Goal: Book appointment/travel/reservation

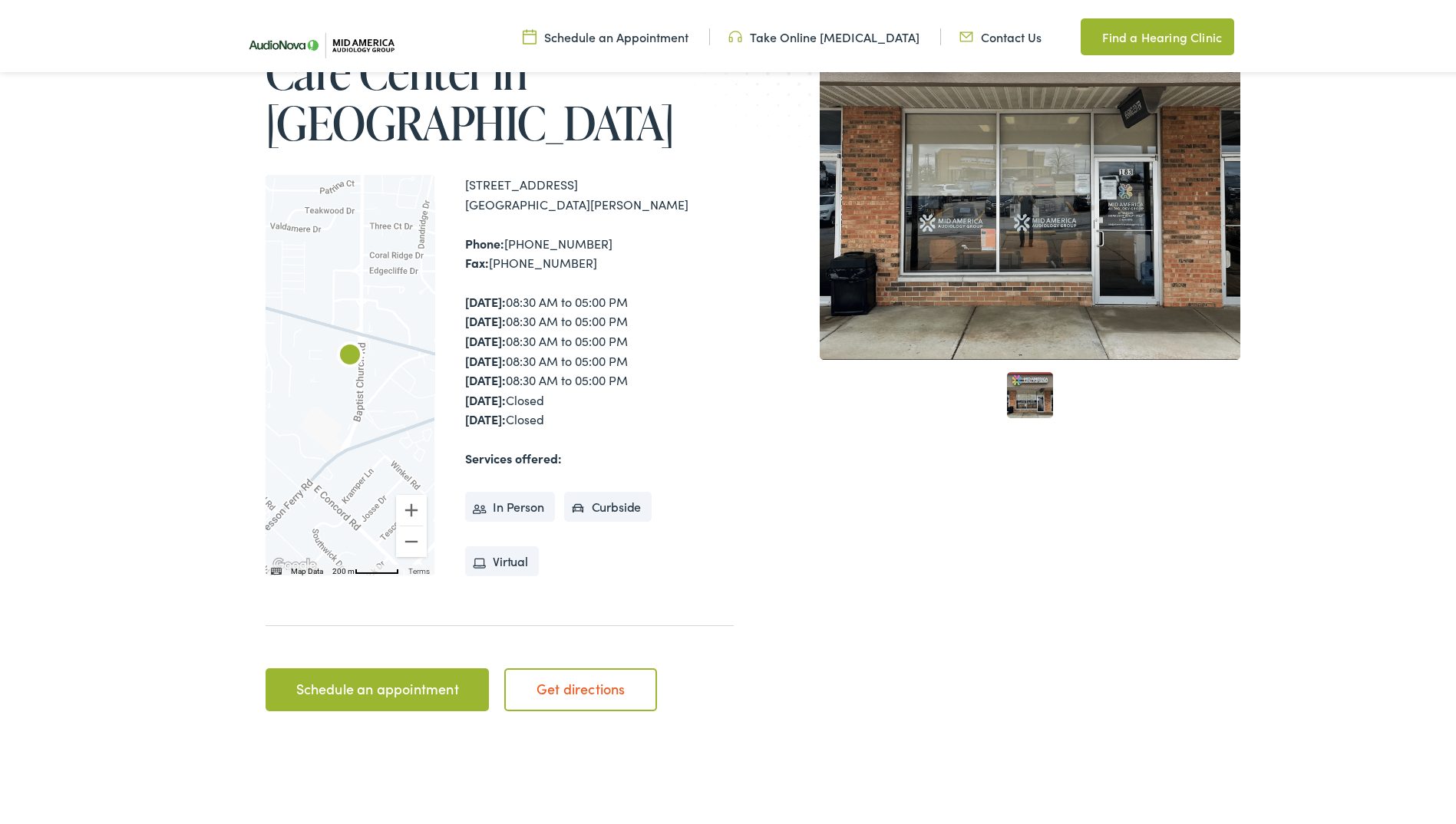
scroll to position [307, 0]
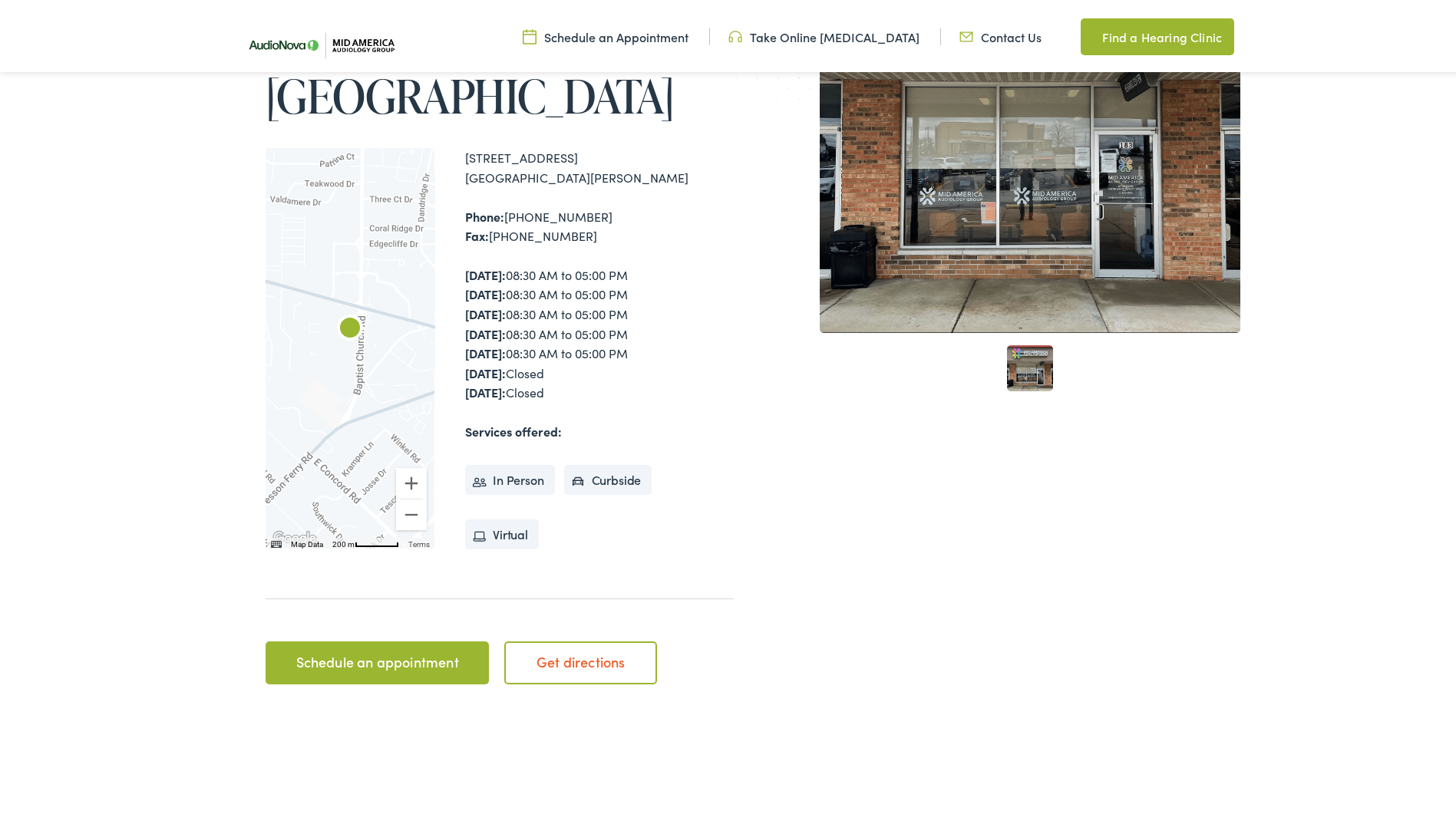
click at [383, 658] on link "Schedule an appointment" at bounding box center [377, 660] width 223 height 43
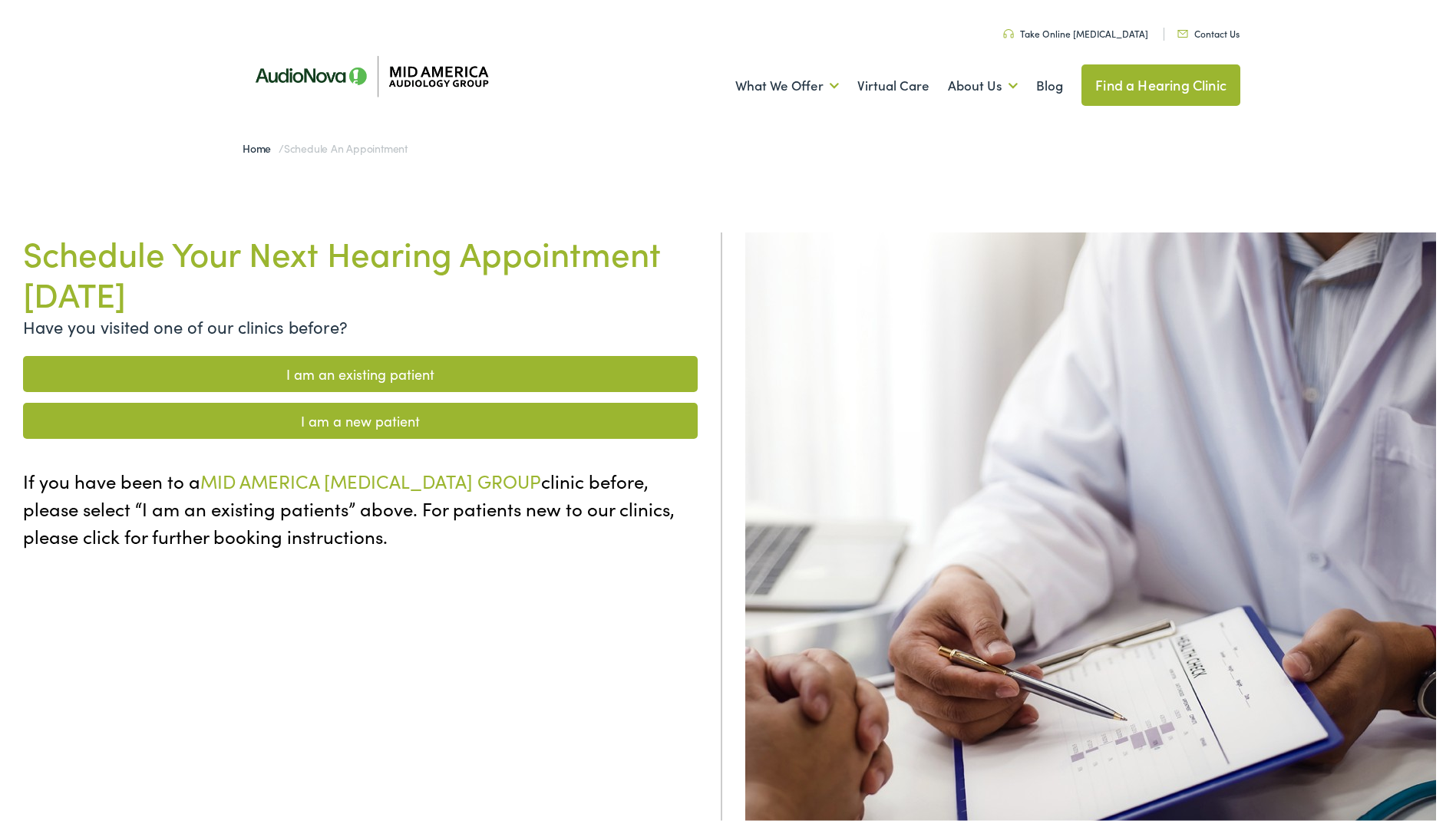
click at [395, 412] on link "I am a new patient" at bounding box center [359, 418] width 675 height 36
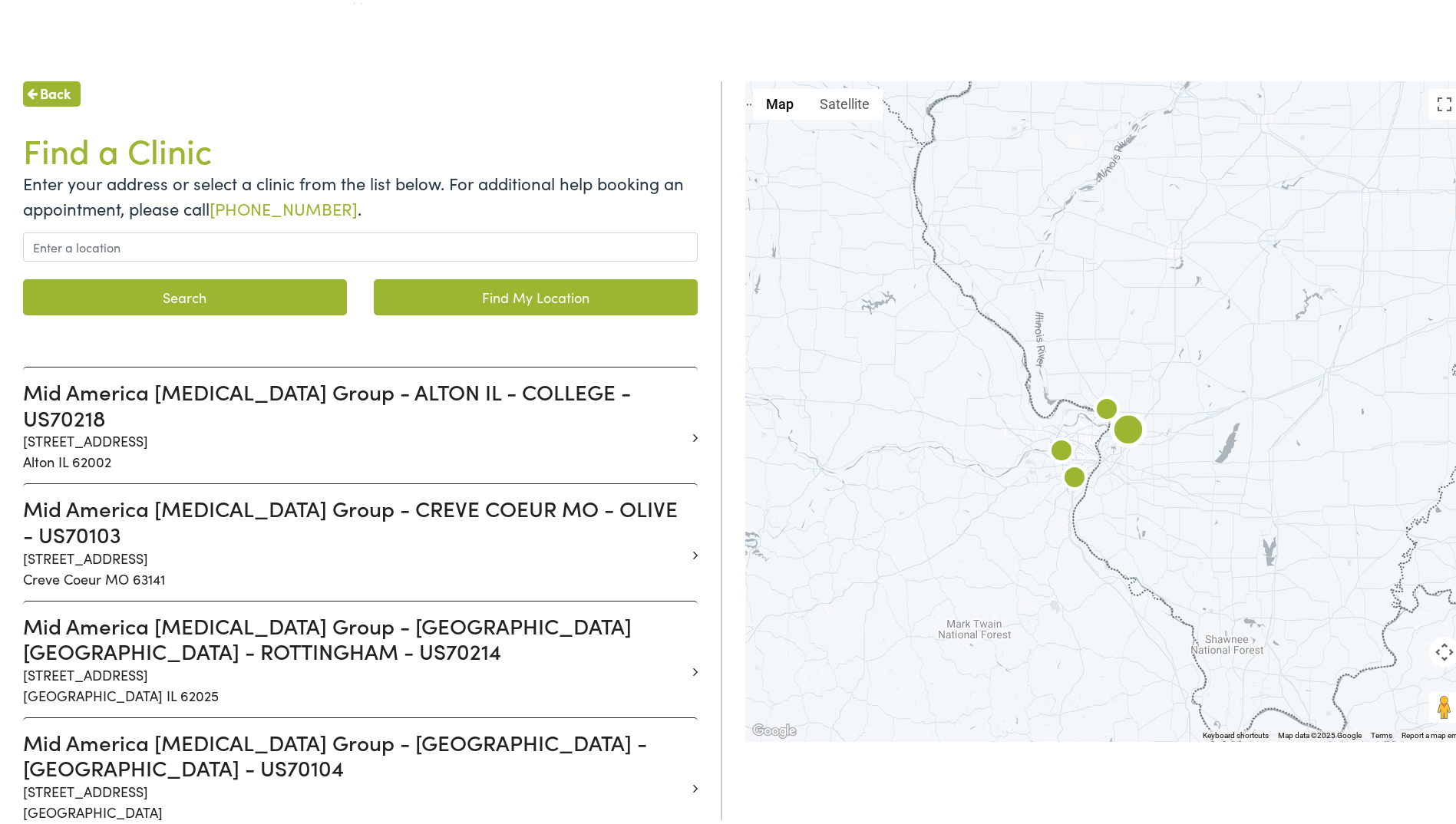
scroll to position [77, 0]
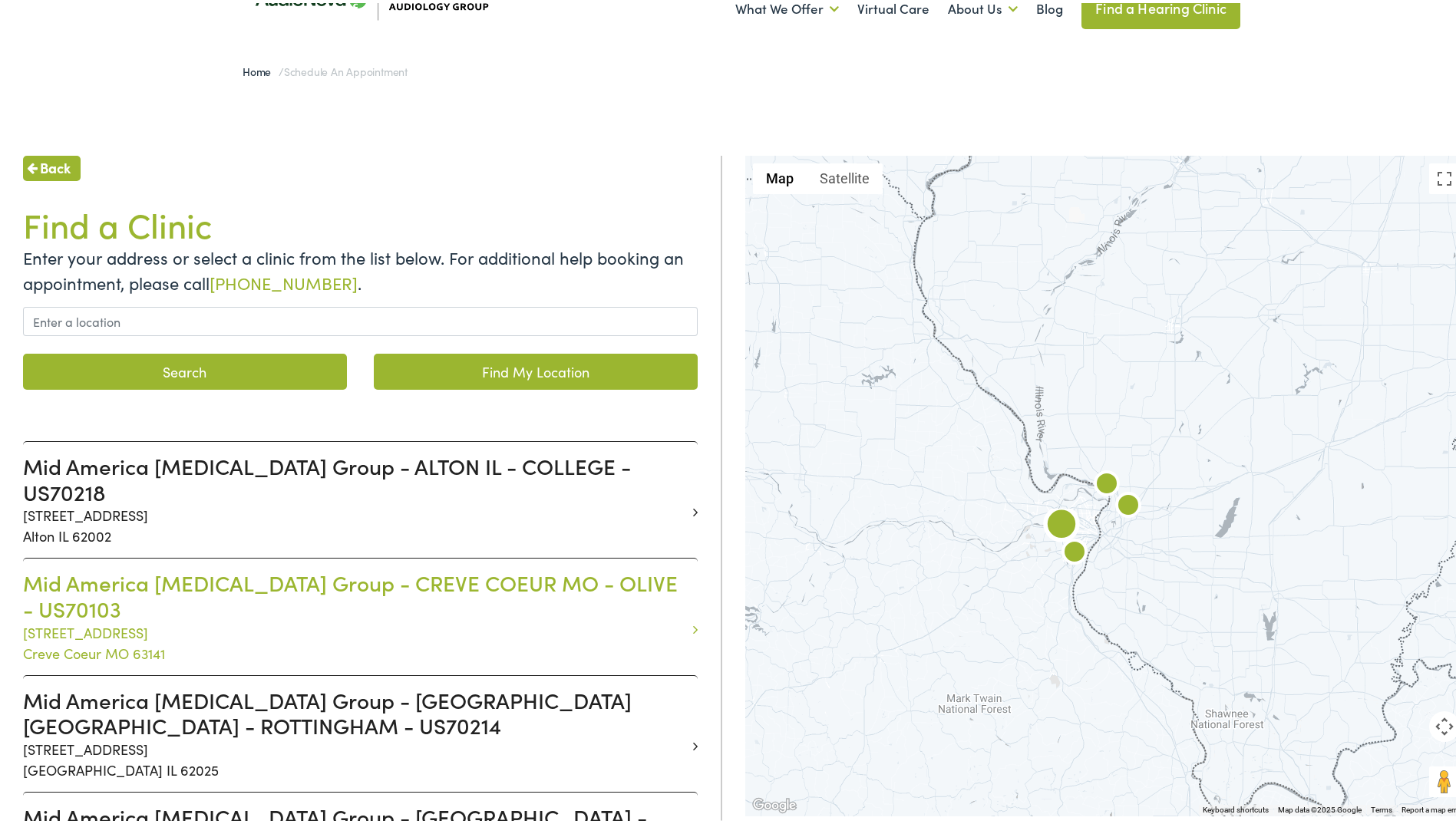
click at [229, 567] on h3 "Mid America Audiology Group - CREVE COEUR MO - OLIVE - US70103" at bounding box center [354, 593] width 663 height 52
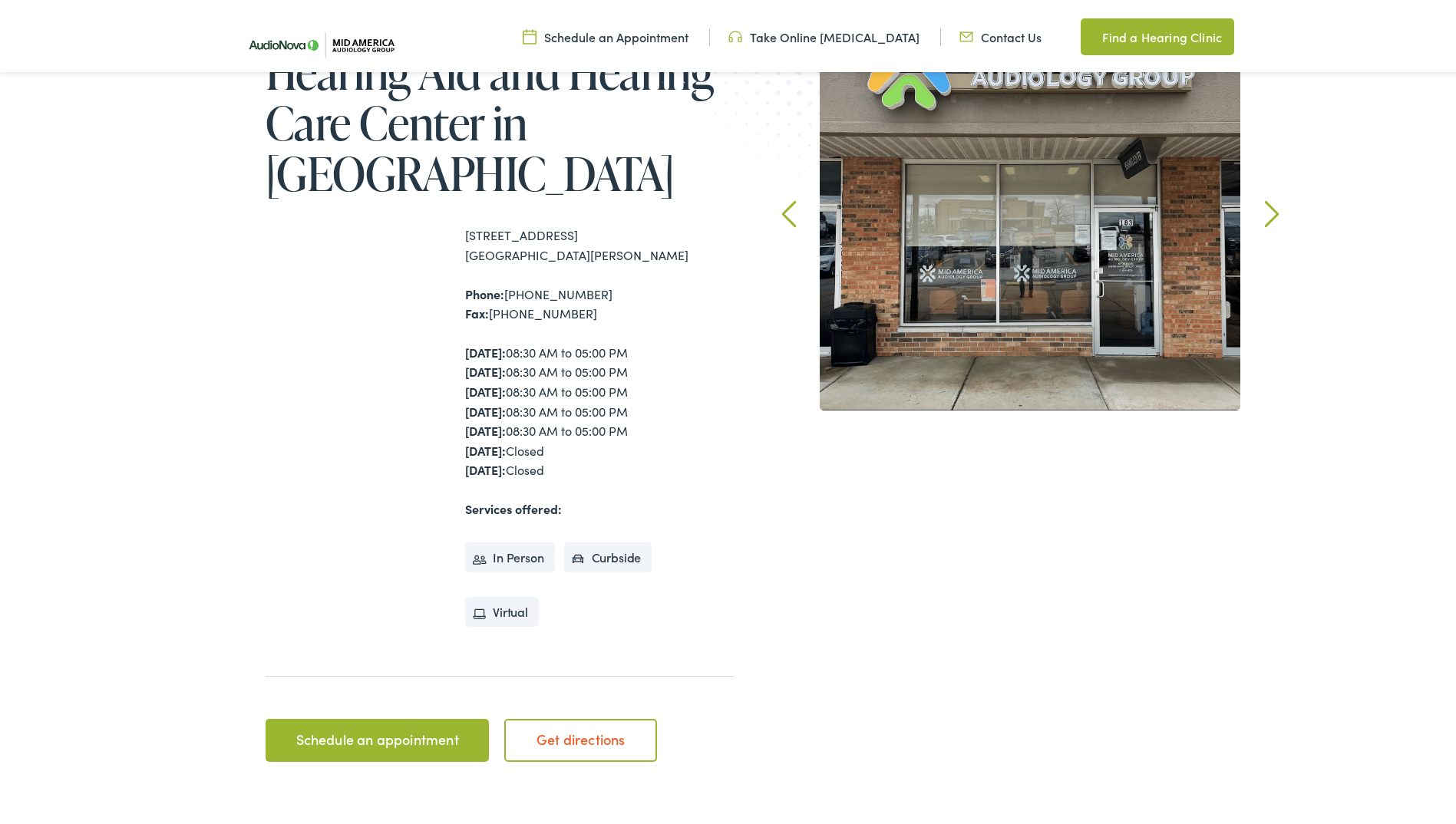
scroll to position [230, 0]
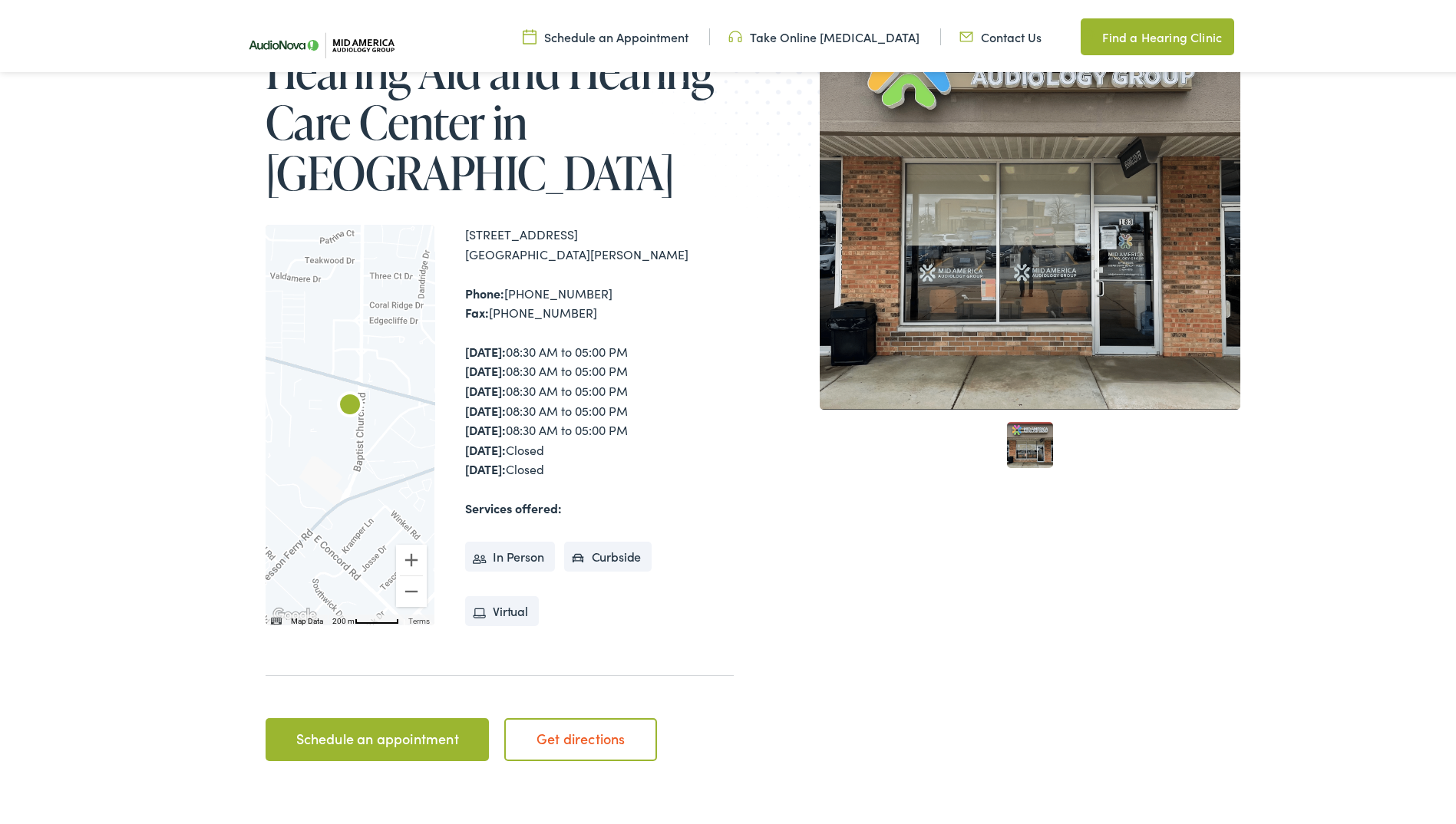
click at [409, 737] on link "Schedule an appointment" at bounding box center [377, 737] width 223 height 43
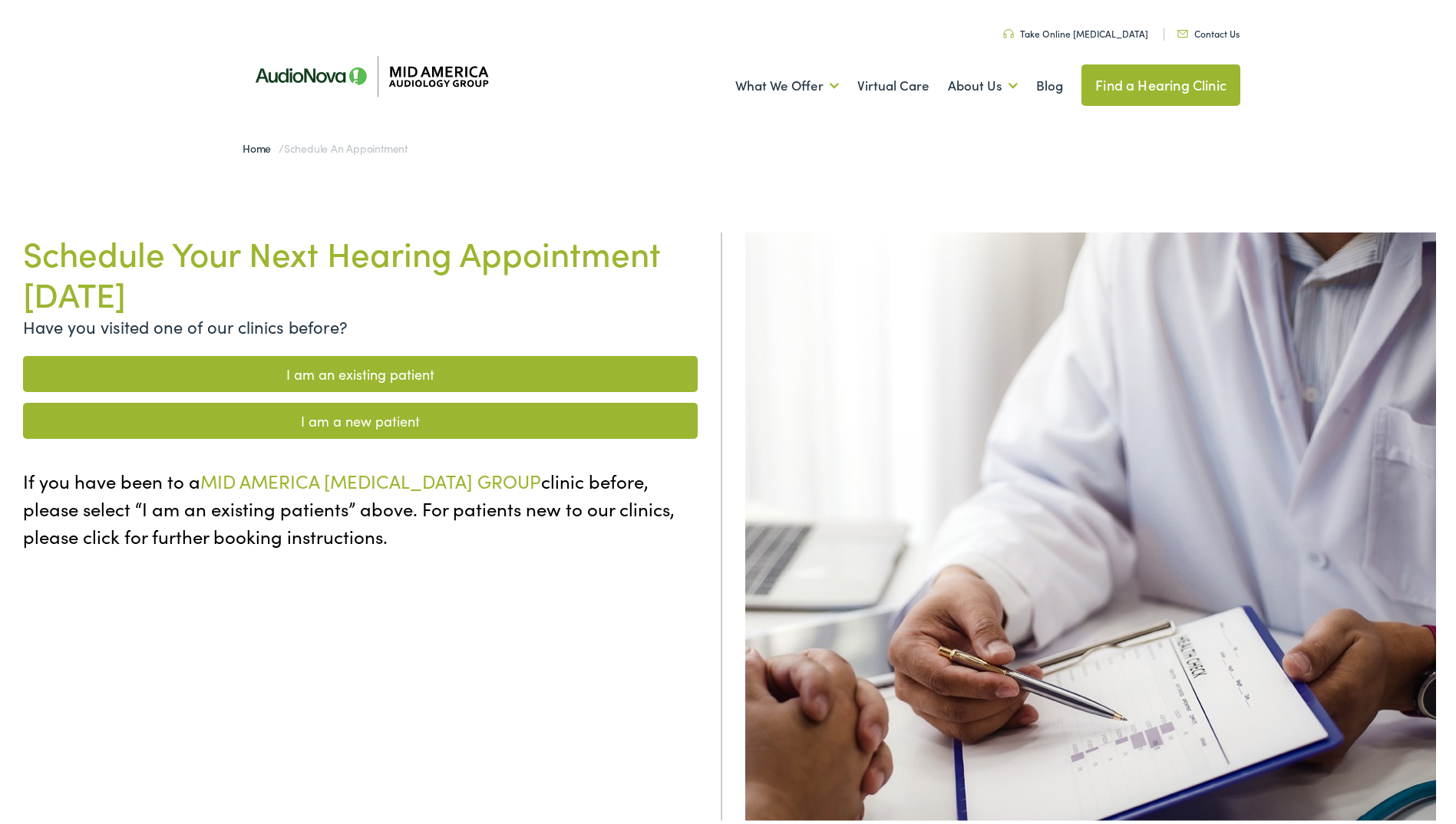
click at [341, 420] on link "I am a new patient" at bounding box center [359, 418] width 675 height 36
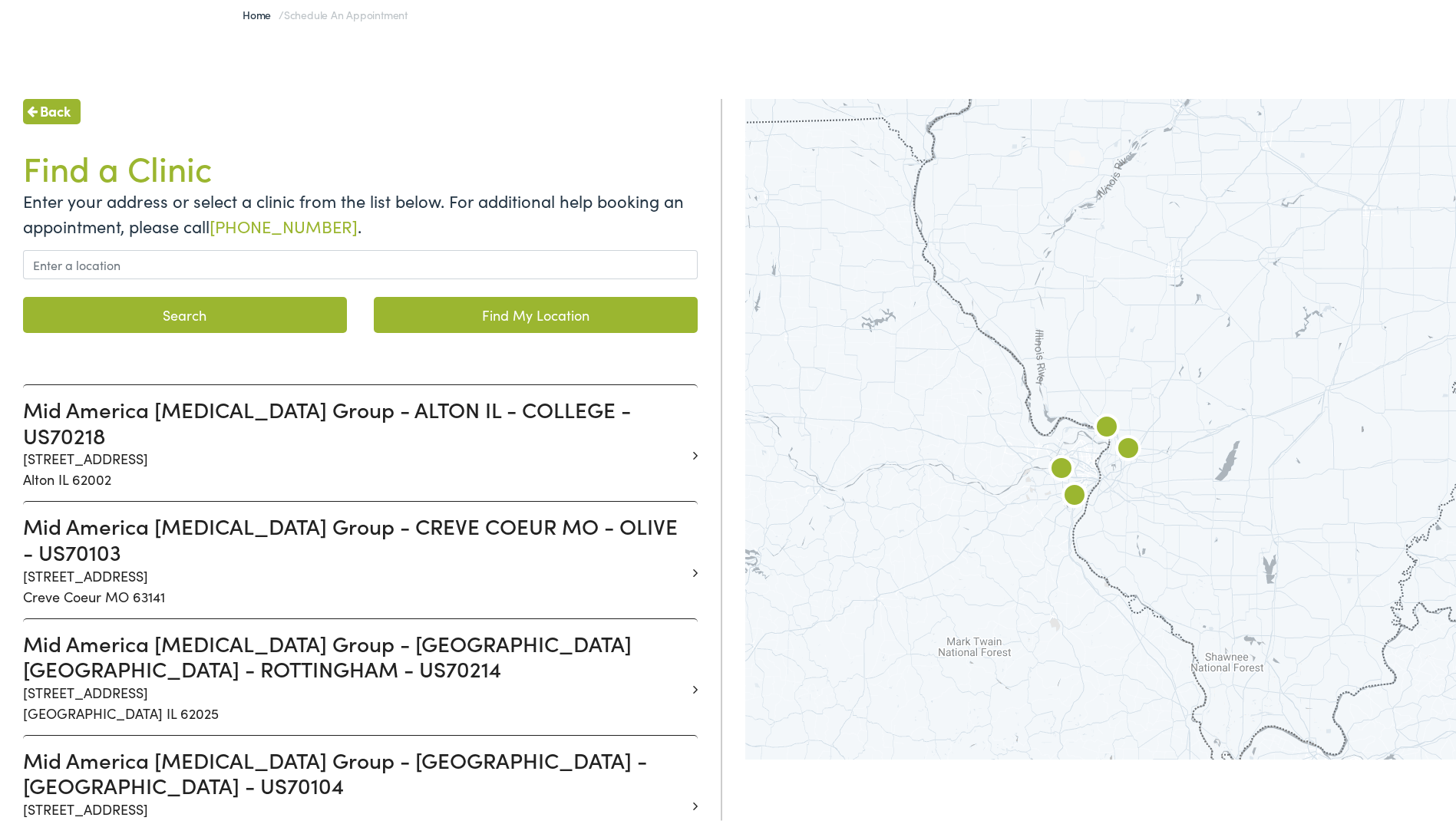
scroll to position [154, 0]
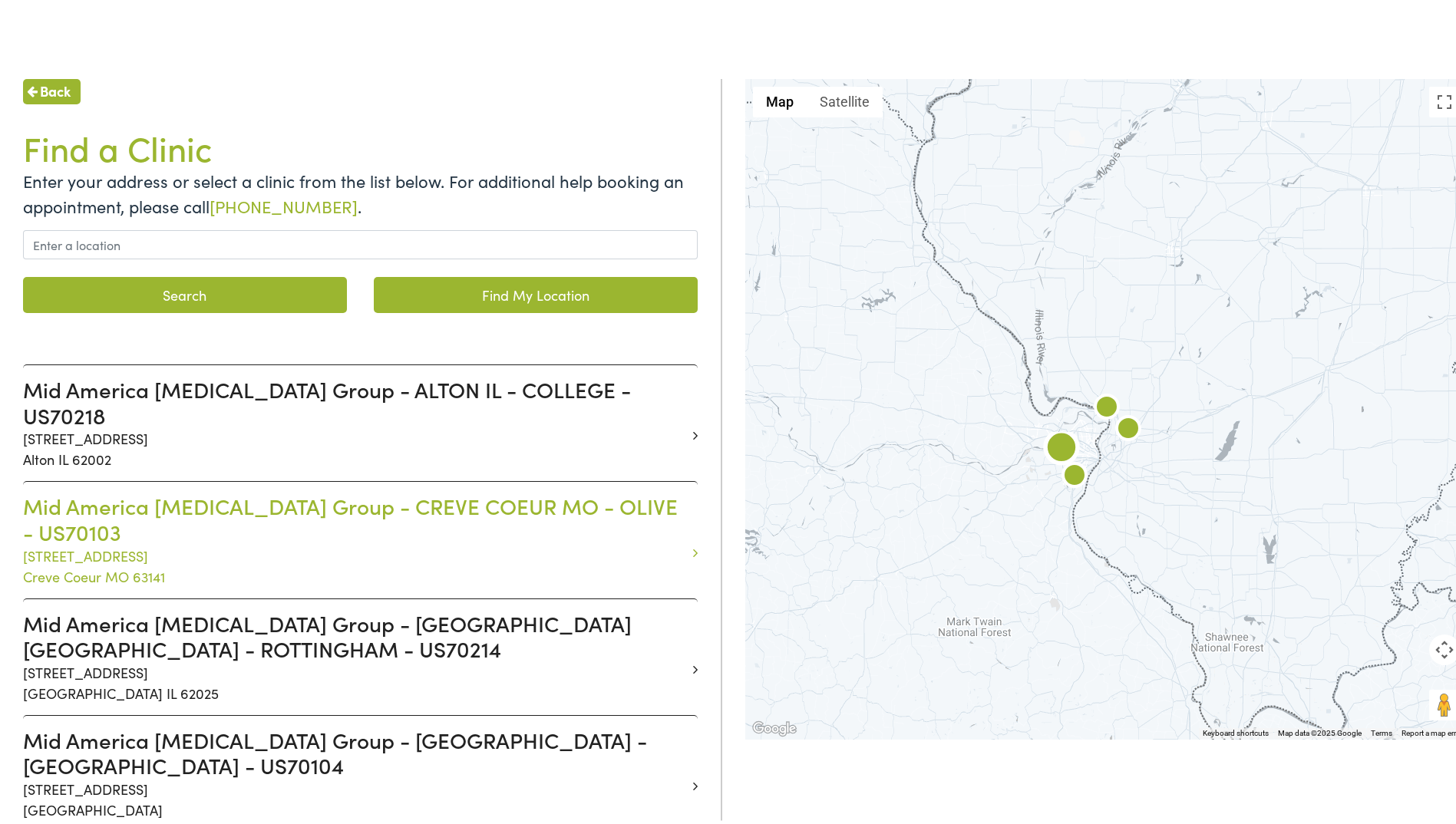
click at [170, 503] on h3 "Mid America Audiology Group - CREVE COEUR MO - OLIVE - US70103" at bounding box center [354, 516] width 663 height 52
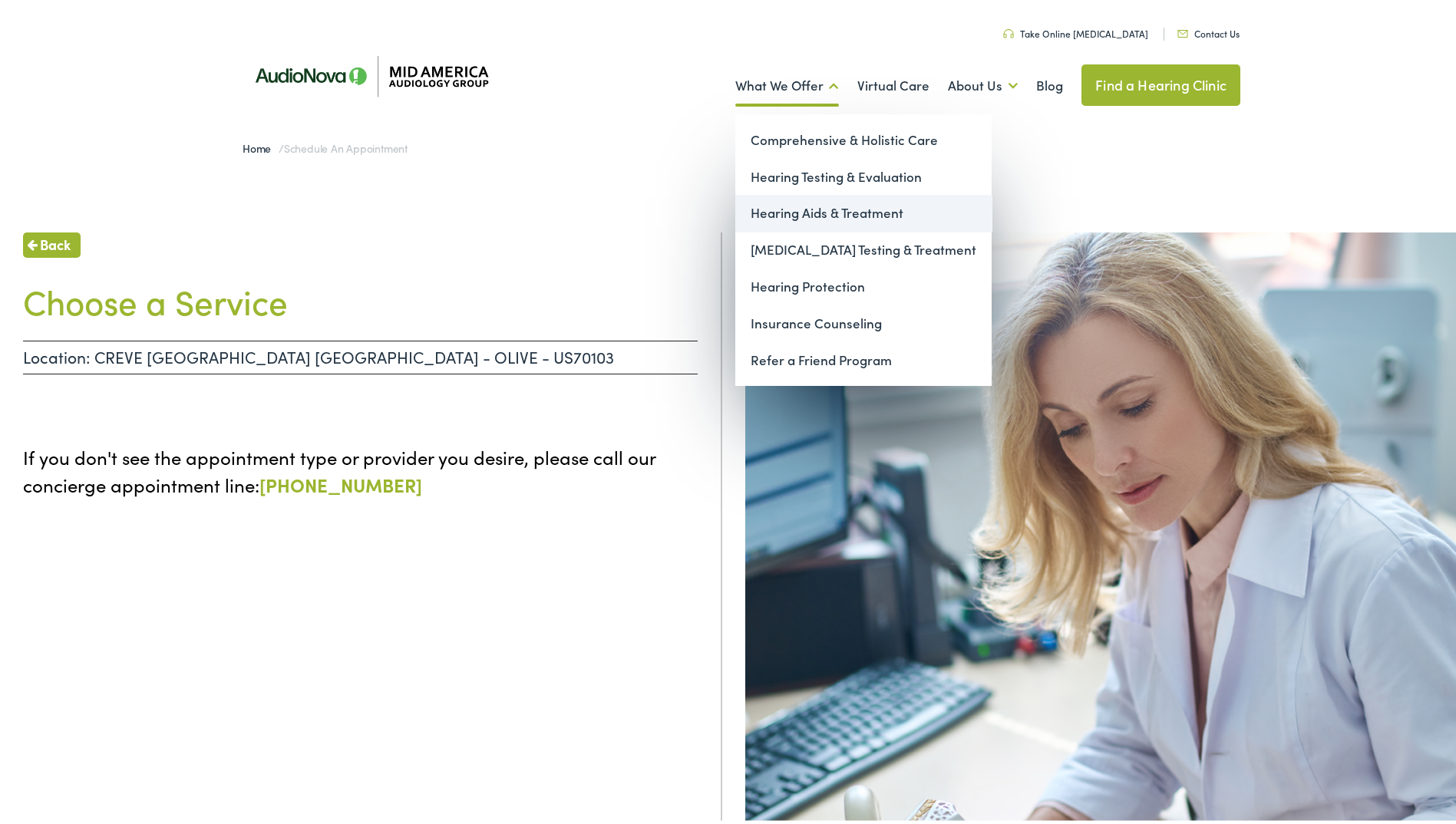
click at [787, 214] on link "Hearing Aids & Treatment" at bounding box center [863, 210] width 257 height 37
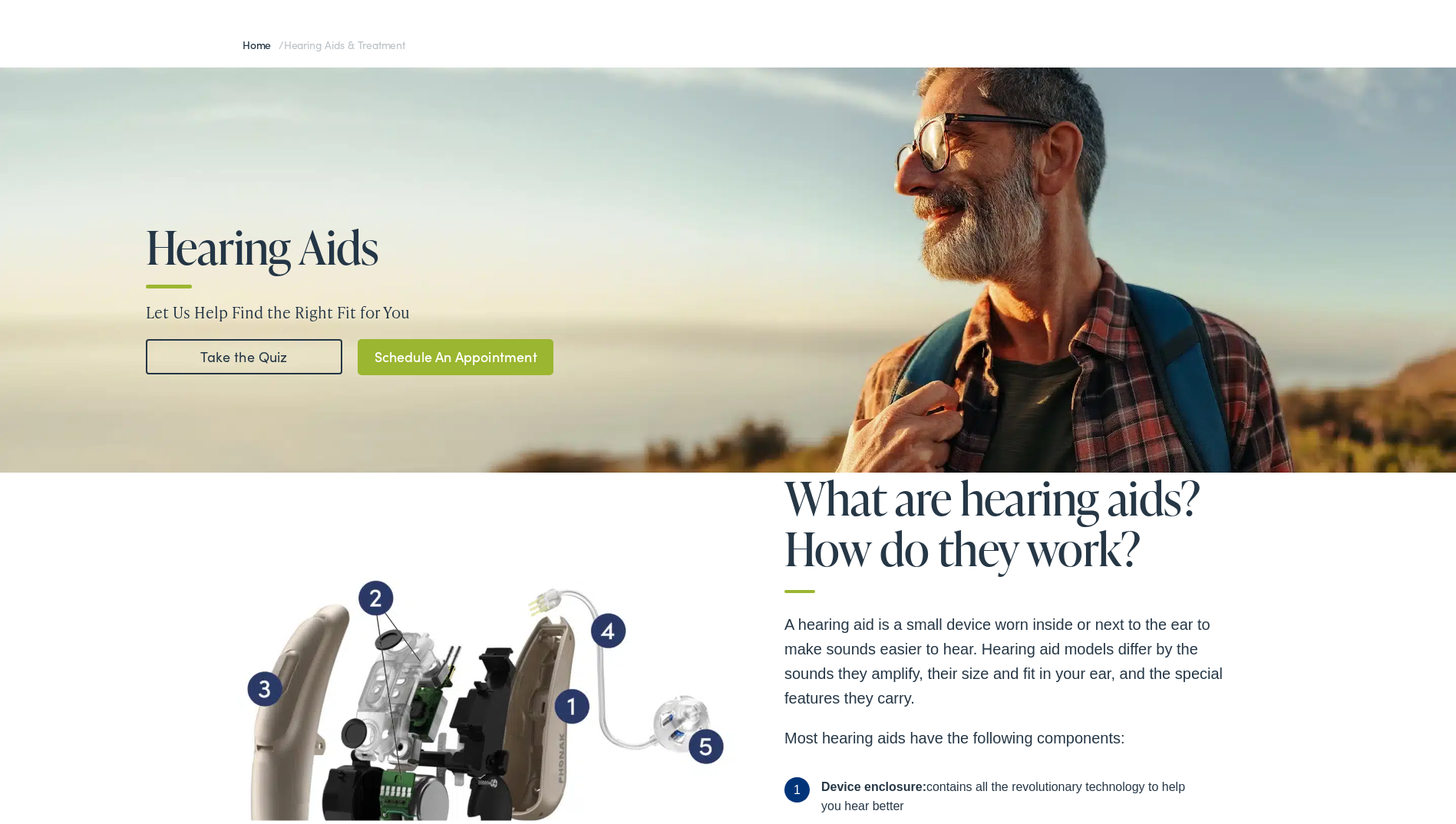
scroll to position [154, 0]
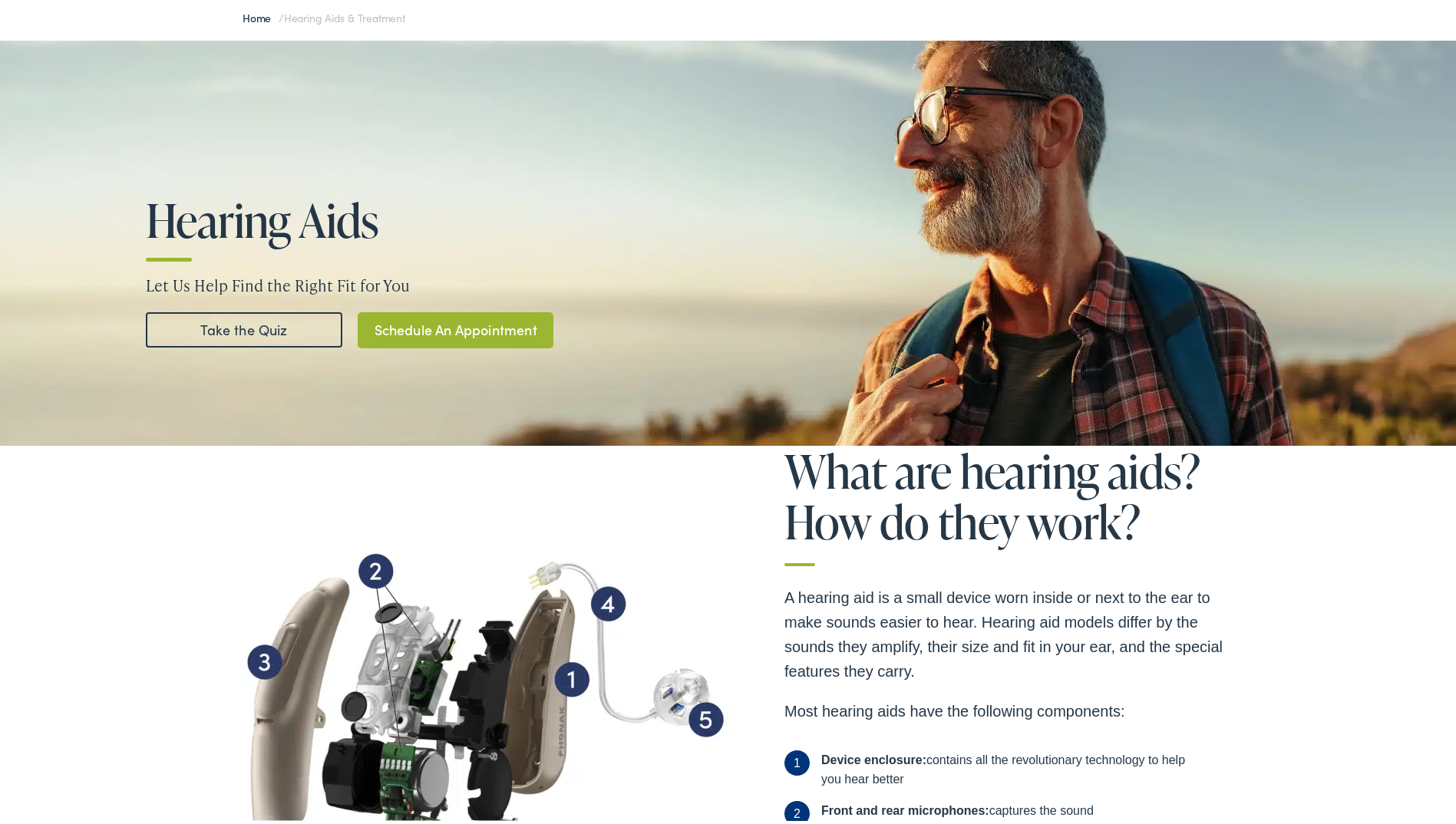
click at [237, 326] on link "Take the Quiz" at bounding box center [244, 326] width 197 height 35
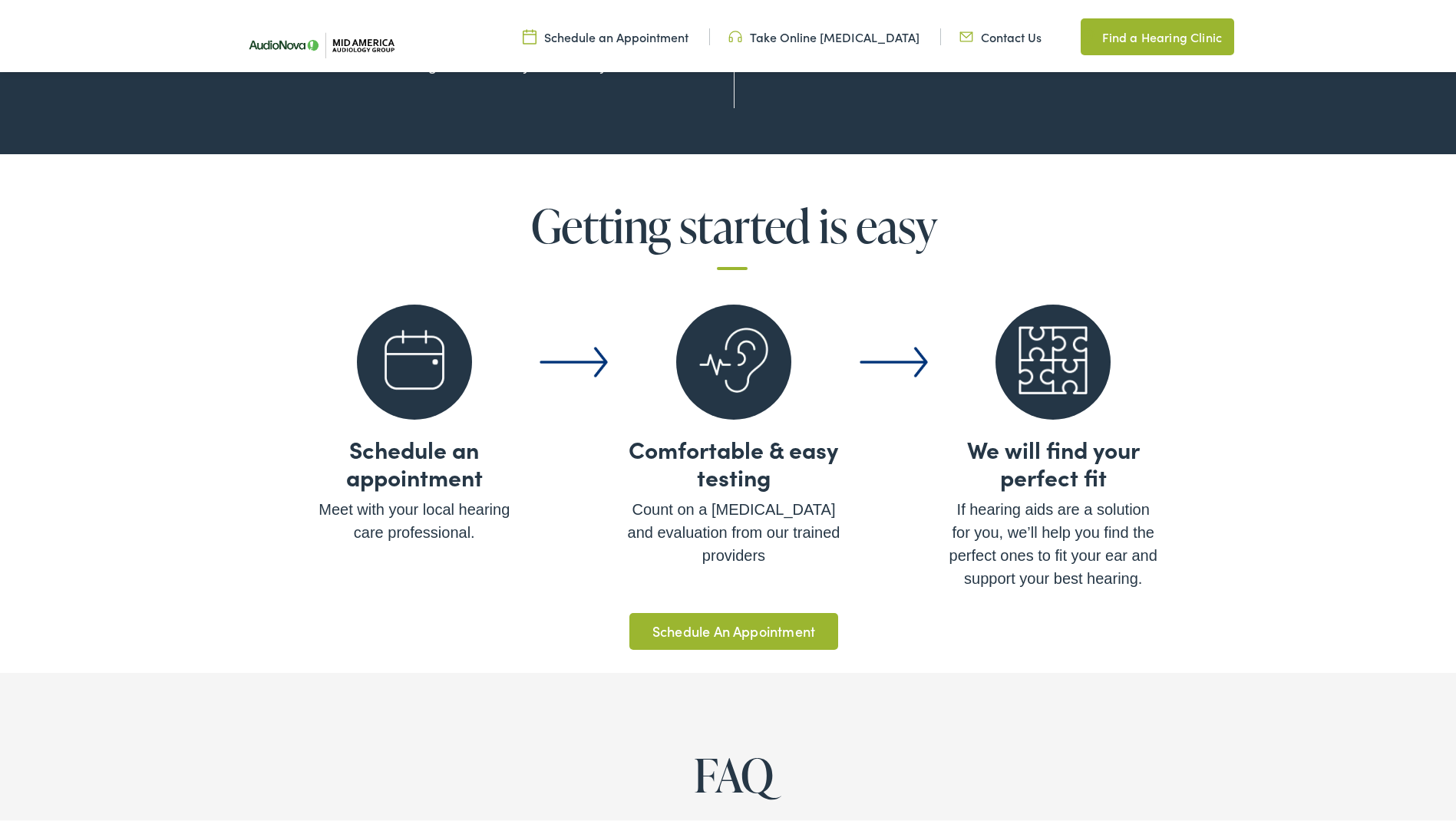
scroll to position [5312, 0]
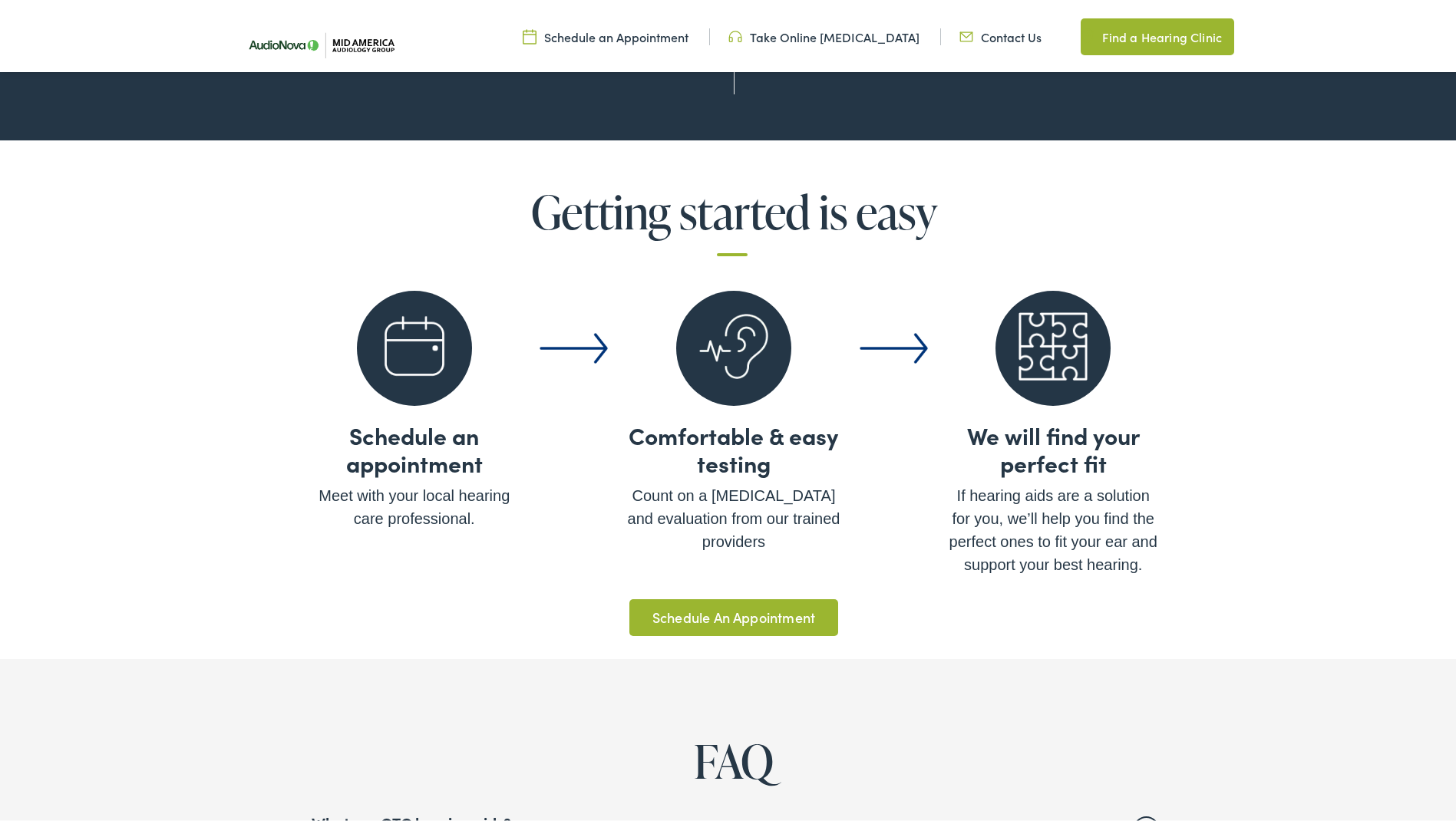
click at [719, 596] on link "Schedule An Appointment" at bounding box center [733, 614] width 209 height 37
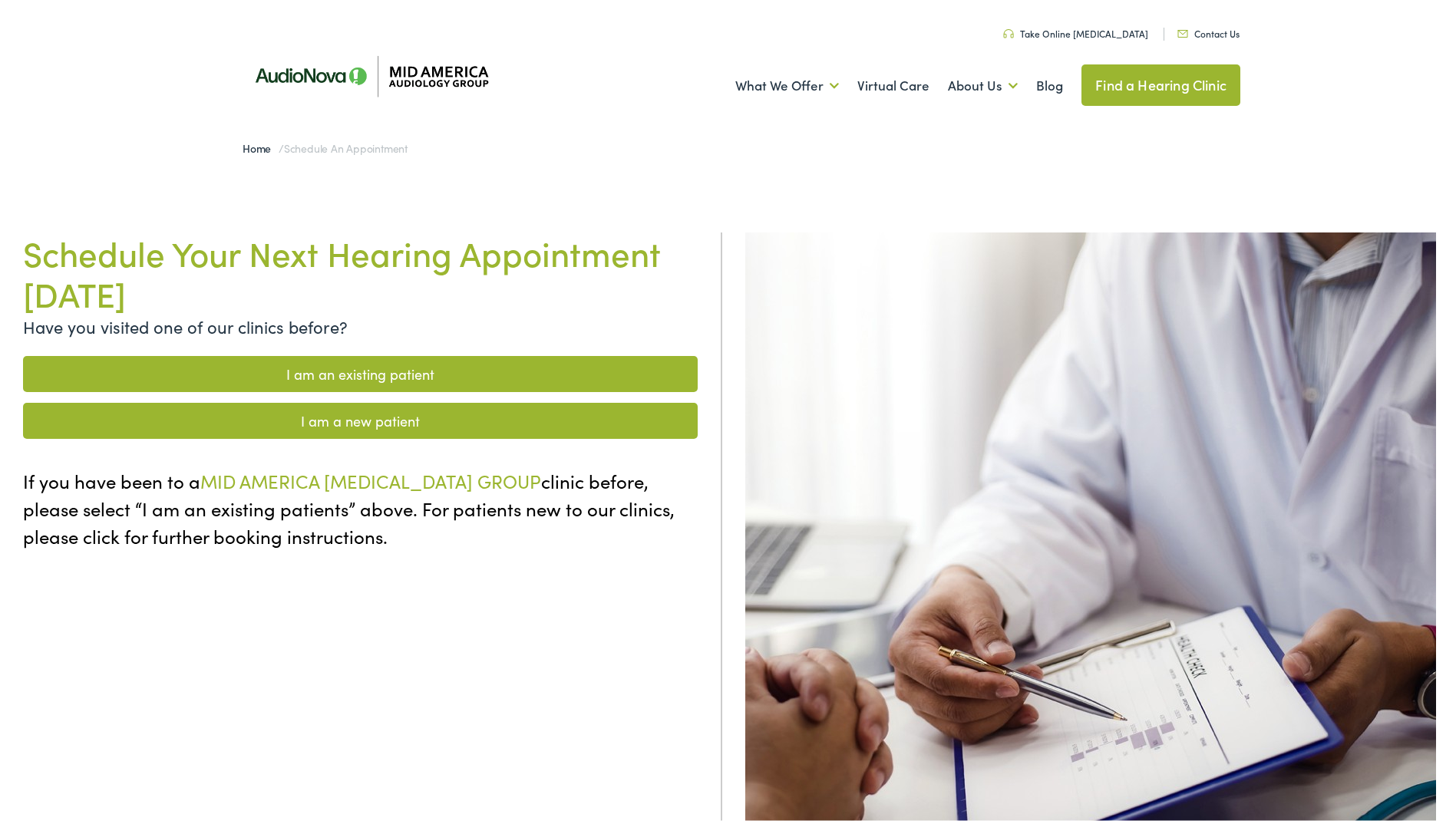
click at [344, 411] on link "I am a new patient" at bounding box center [359, 418] width 675 height 36
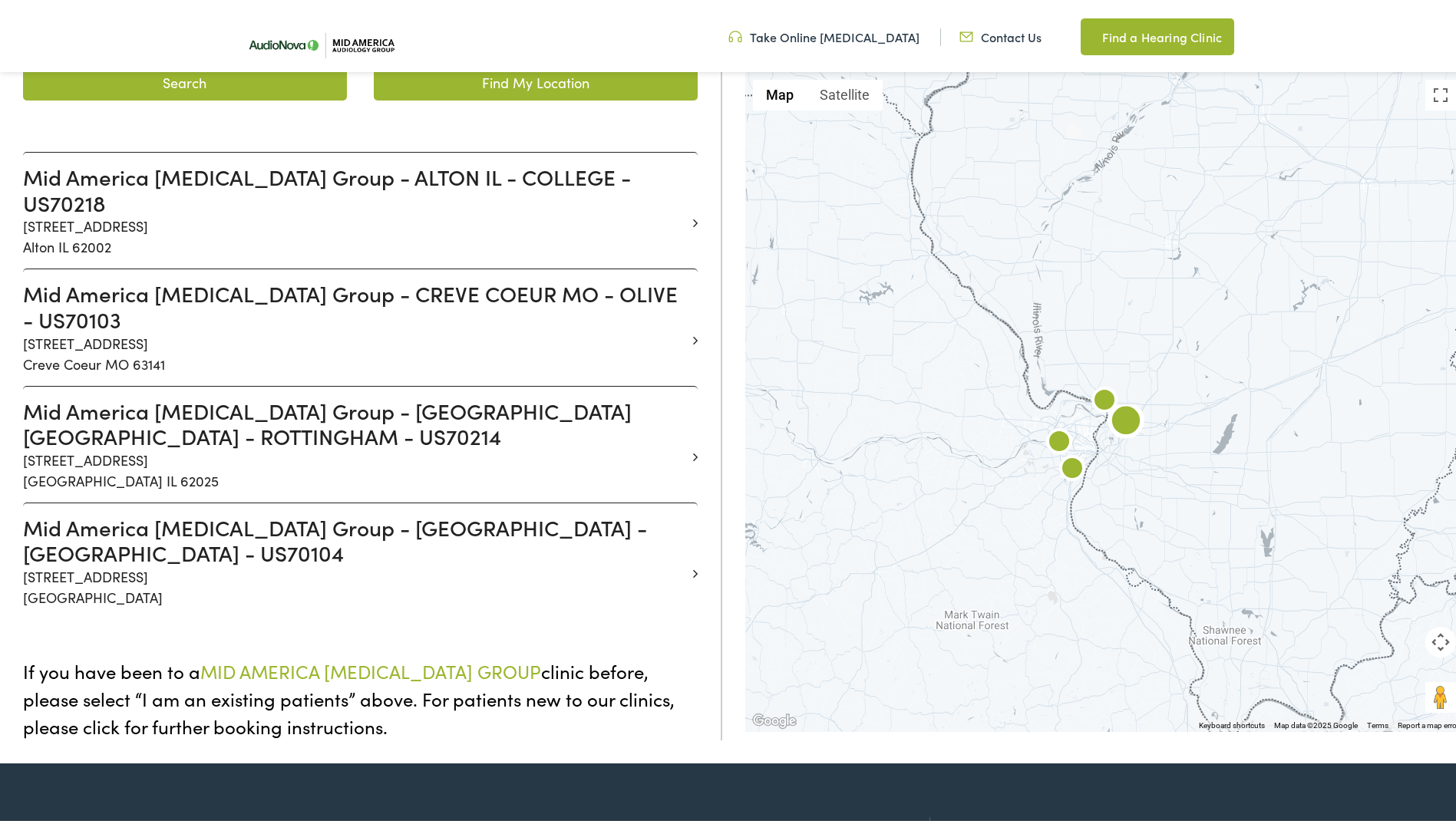
scroll to position [384, 0]
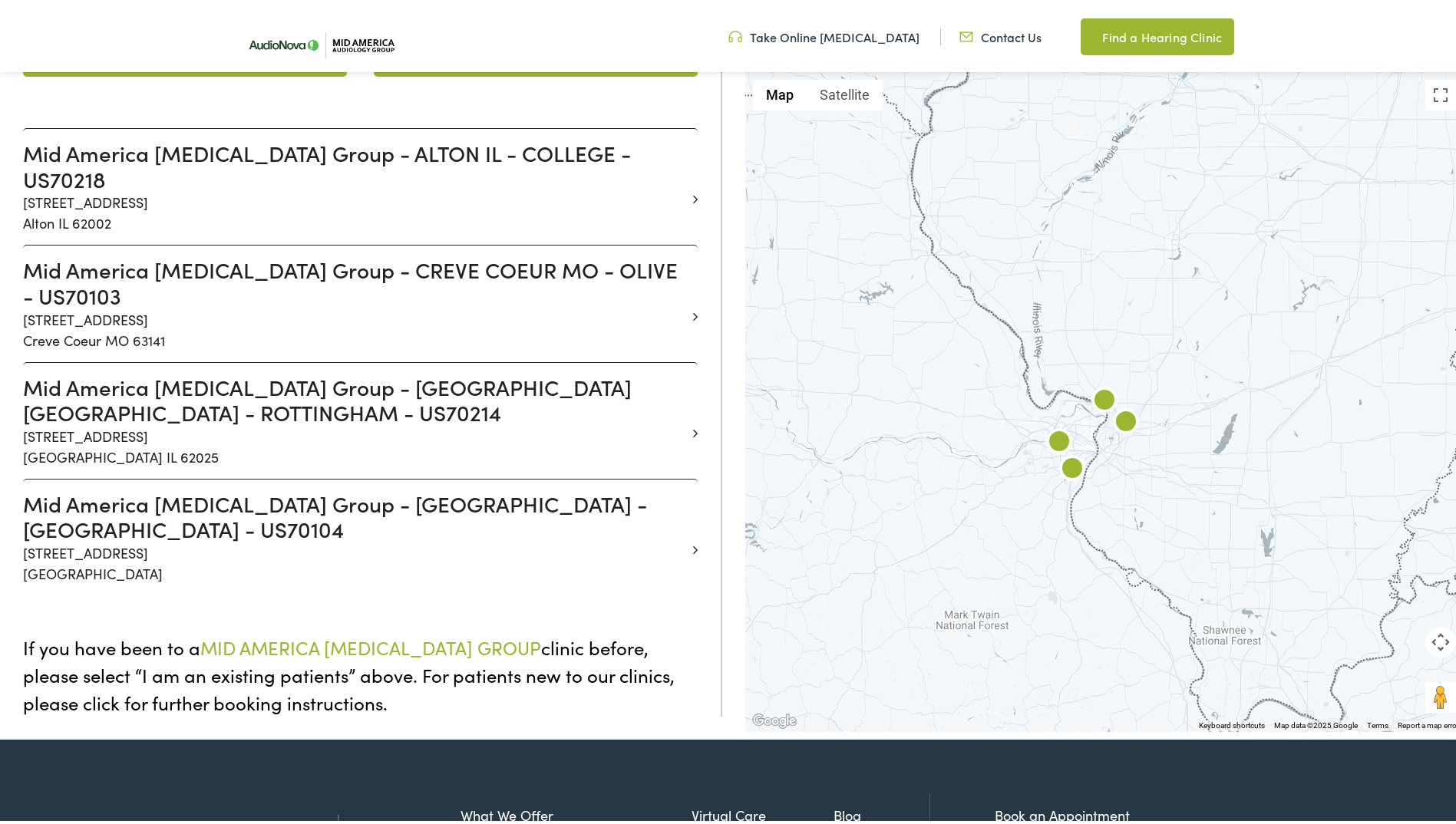
click at [1101, 395] on img at bounding box center [1104, 398] width 37 height 37
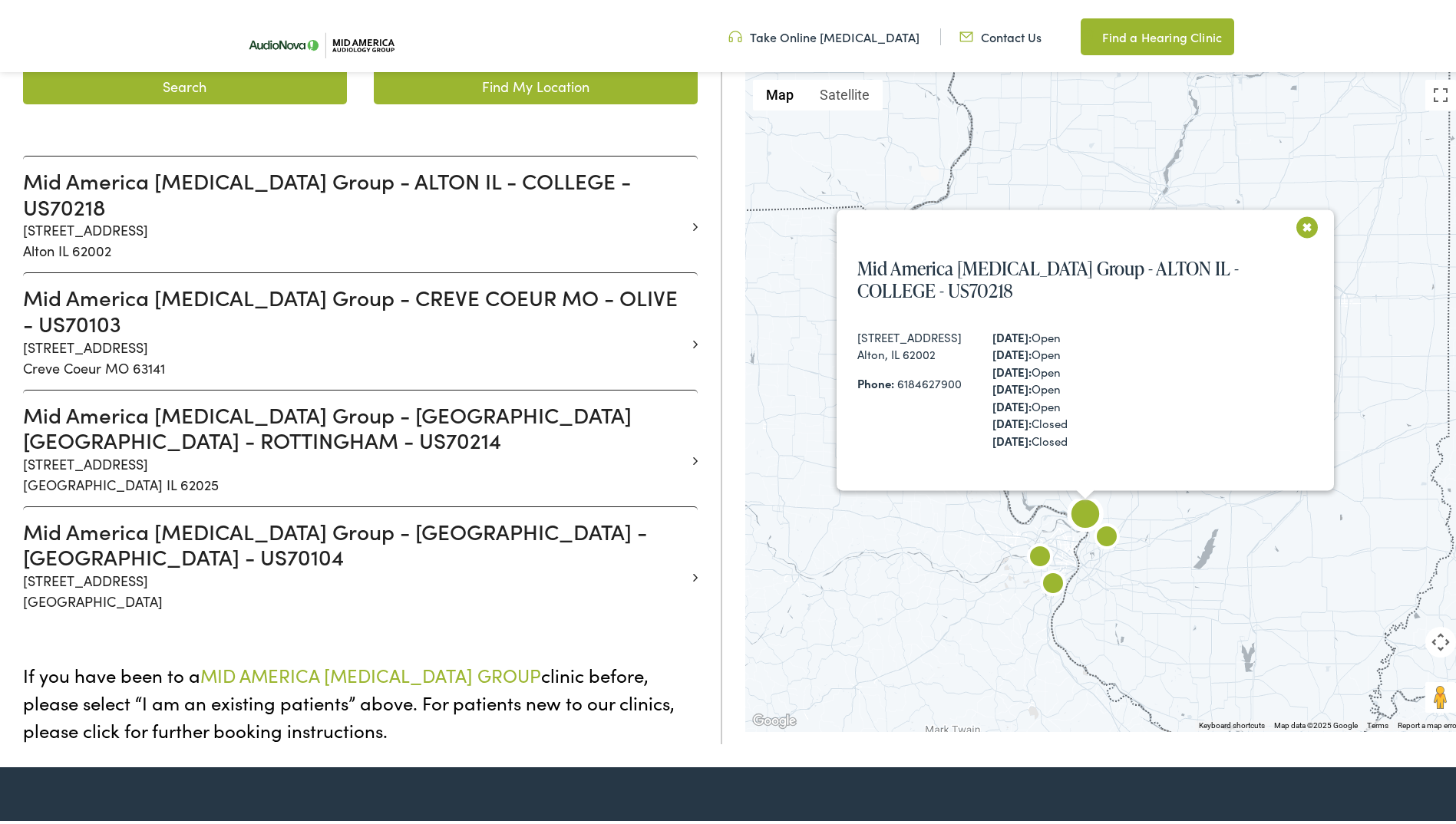
scroll to position [355, 0]
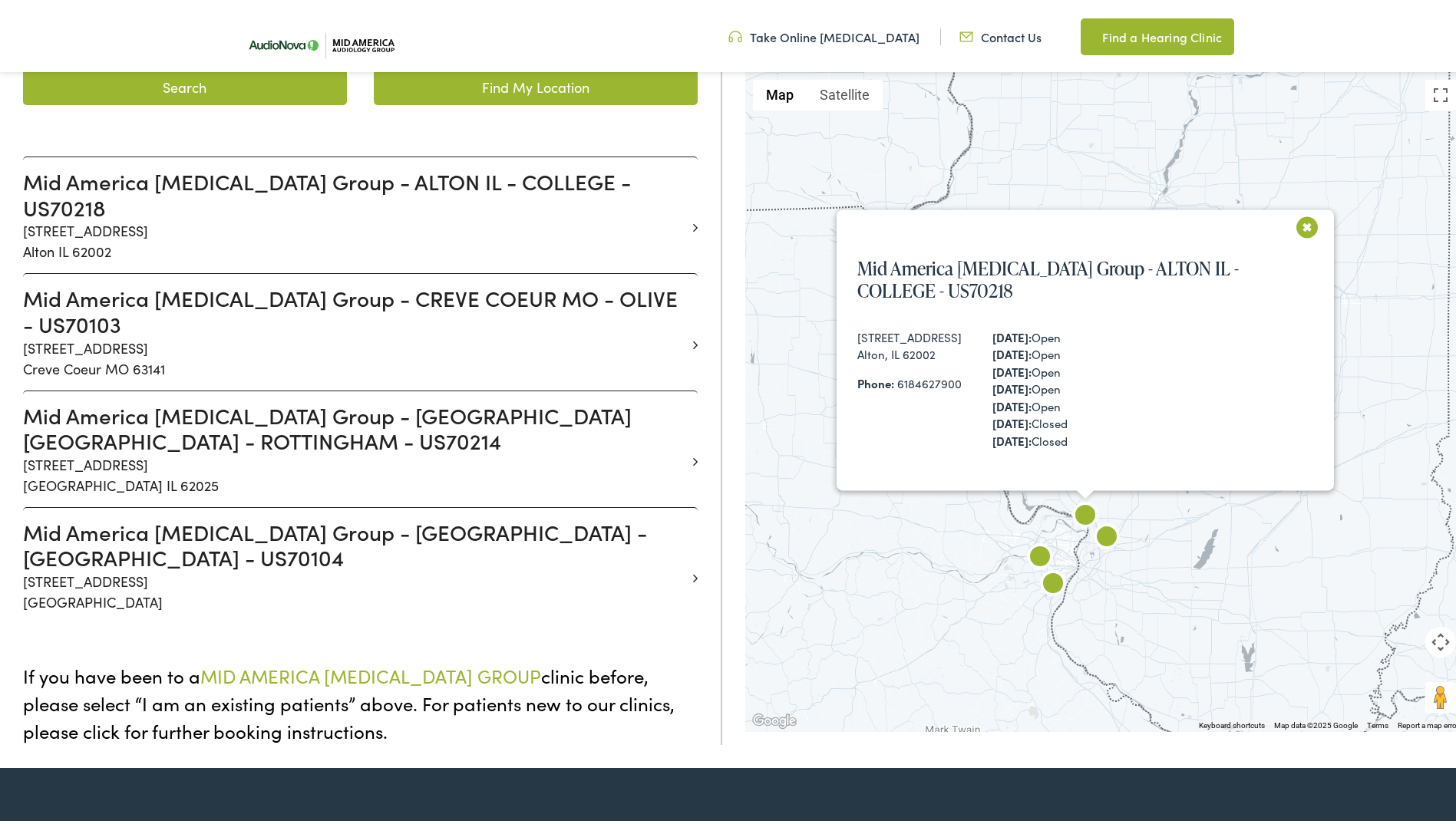
click at [1100, 536] on img at bounding box center [1106, 536] width 37 height 37
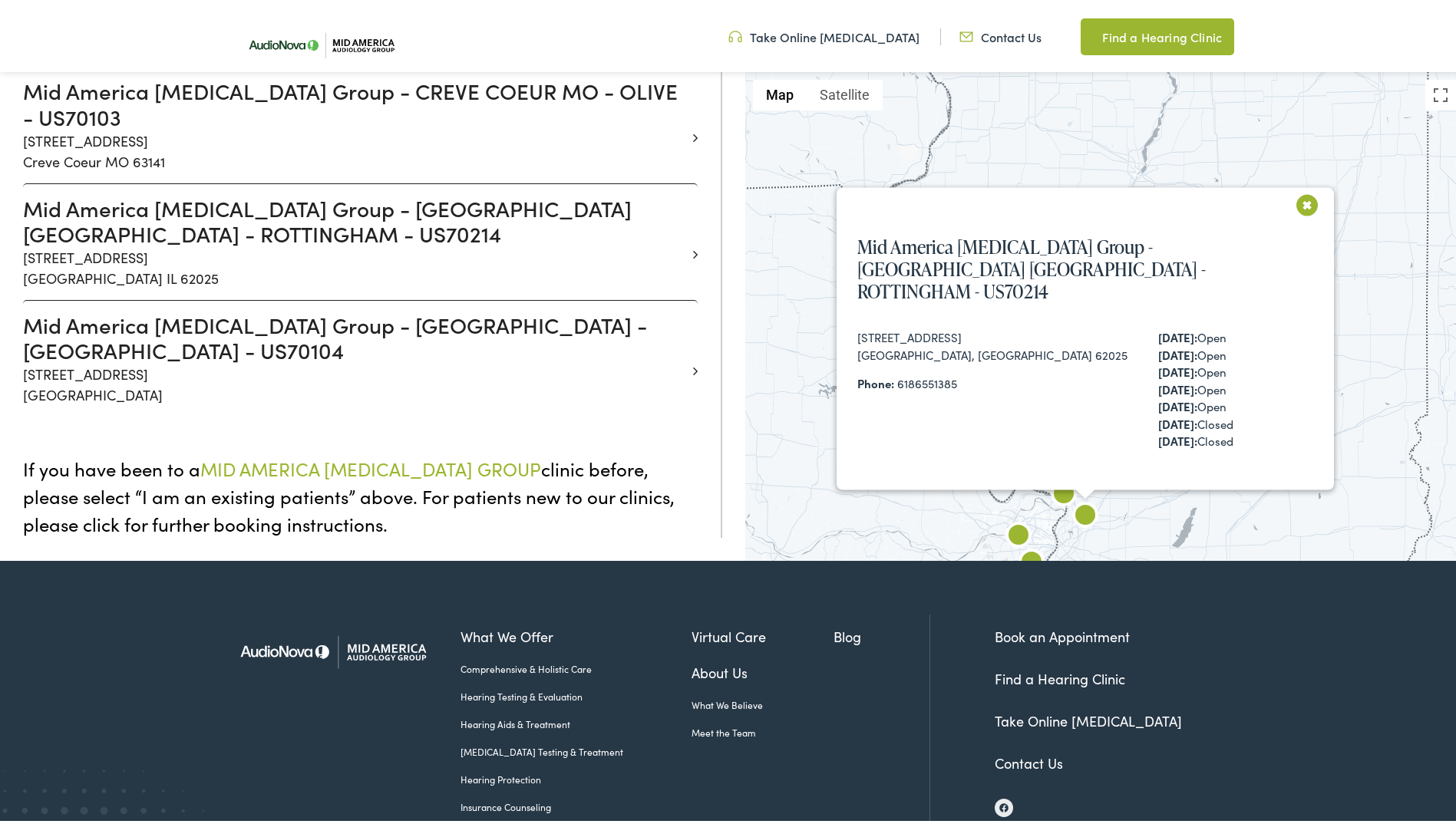
scroll to position [564, 0]
click at [1299, 225] on button "Close" at bounding box center [1302, 206] width 37 height 37
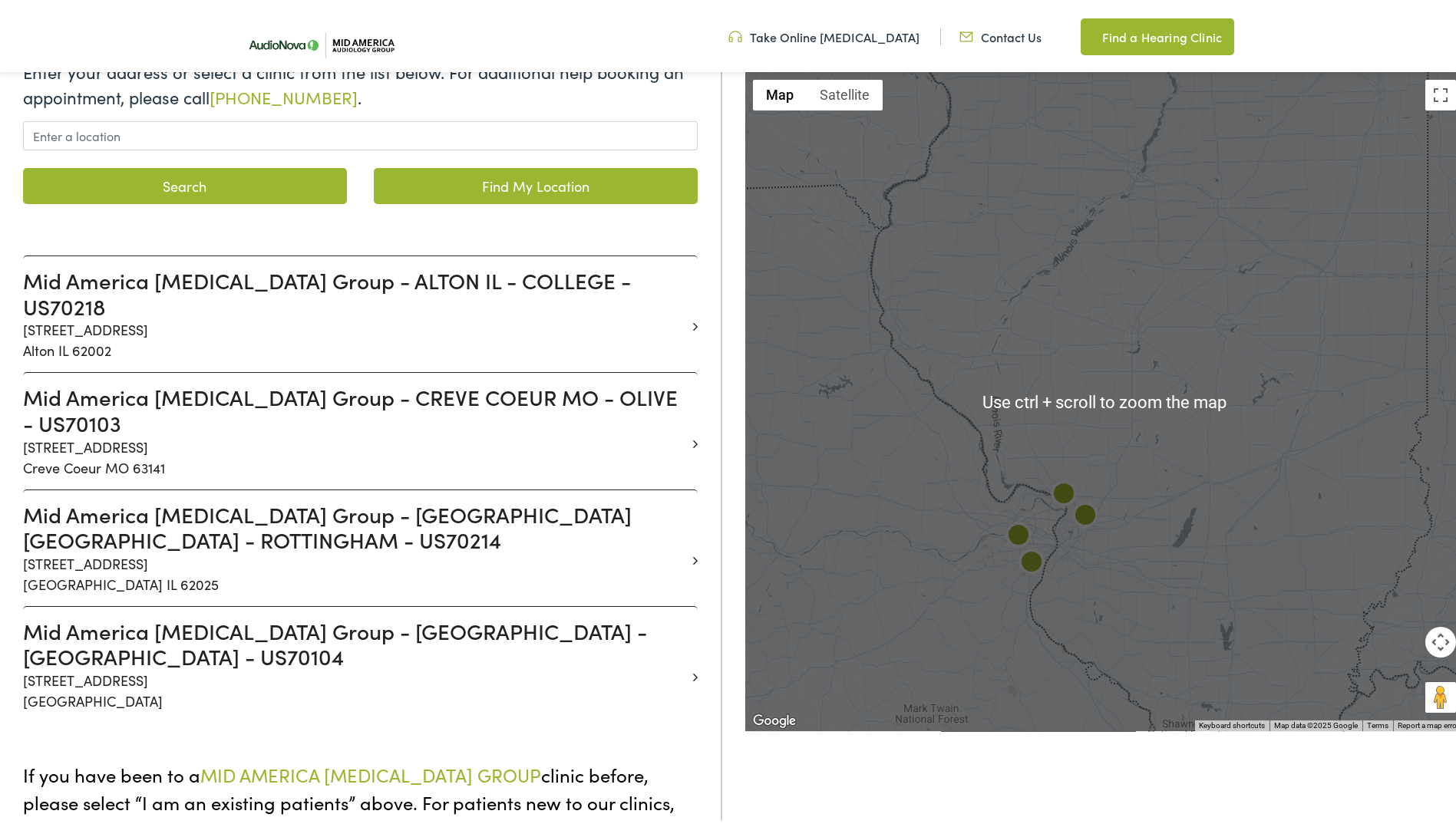
click at [1014, 526] on img at bounding box center [1018, 534] width 37 height 37
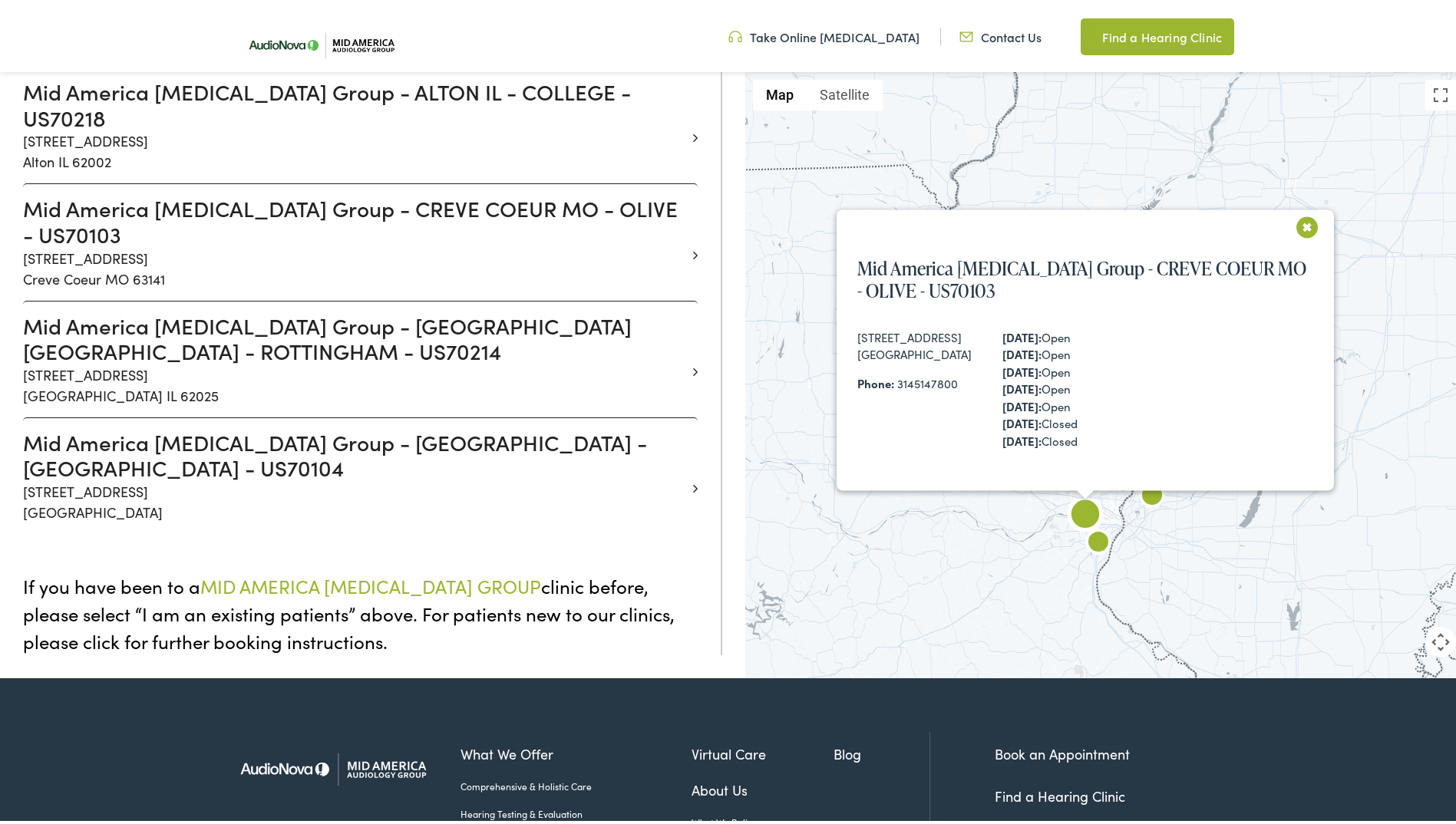
scroll to position [446, 0]
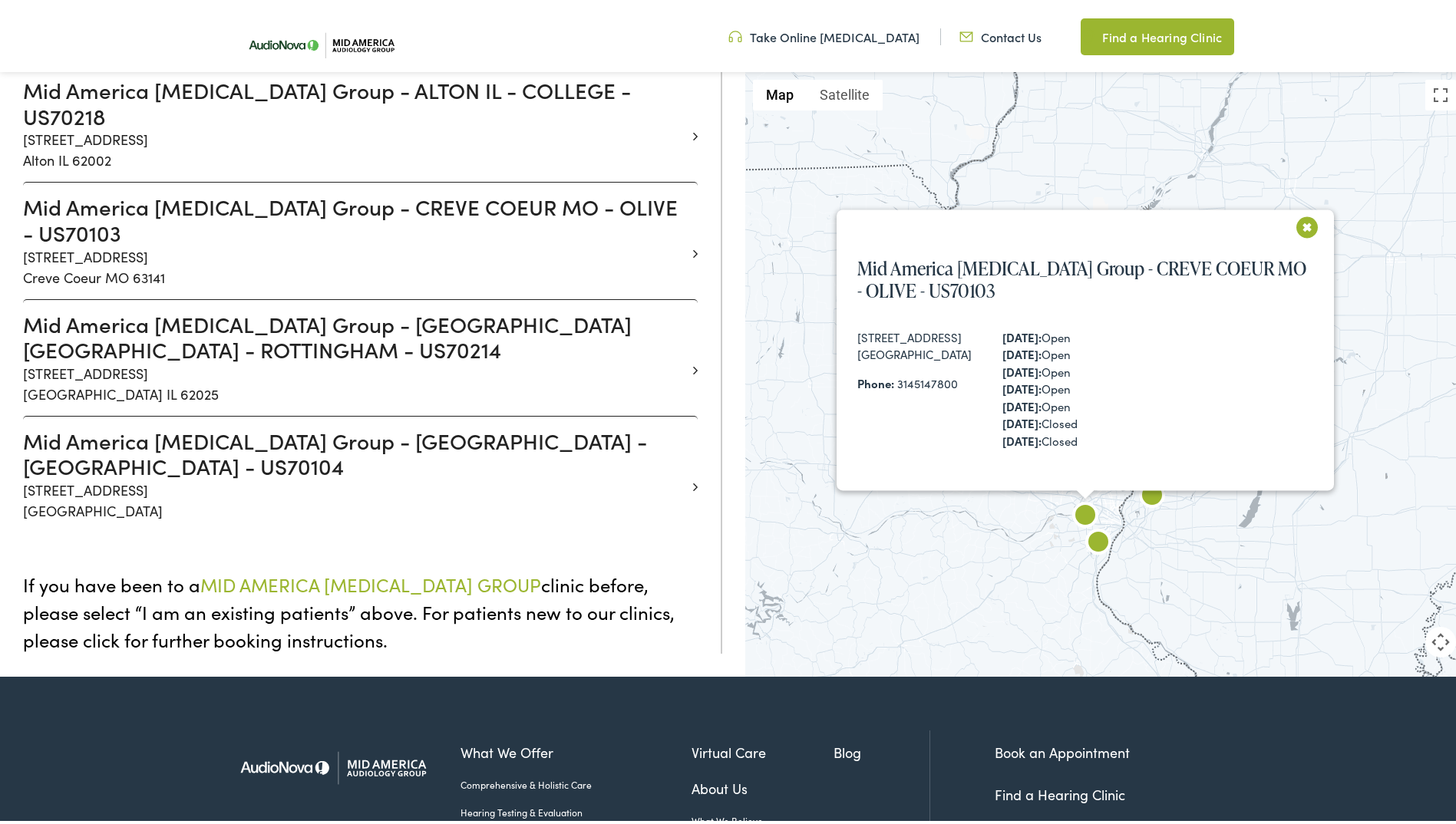
click at [1303, 226] on button "Close" at bounding box center [1302, 229] width 37 height 37
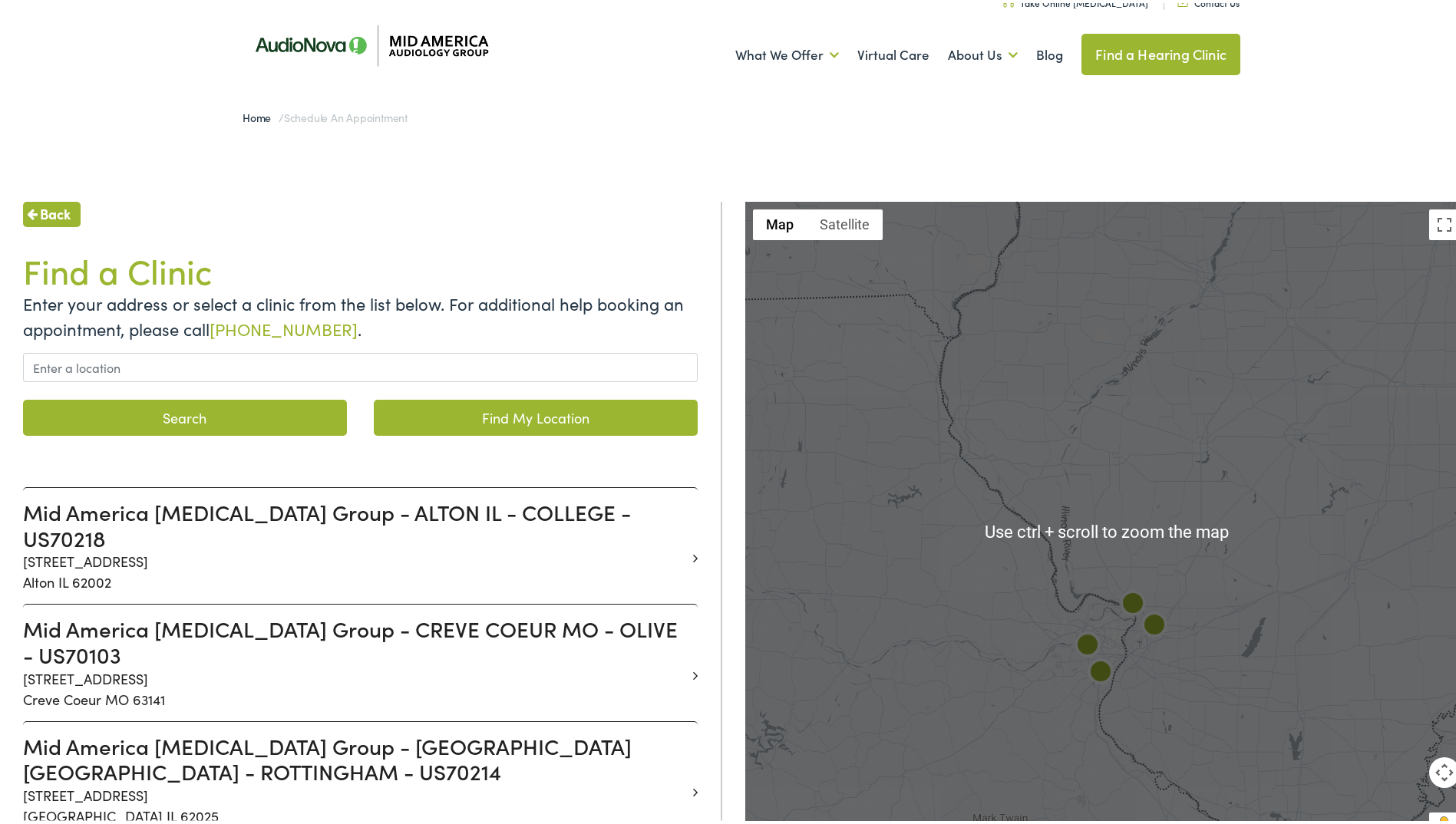
scroll to position [0, 0]
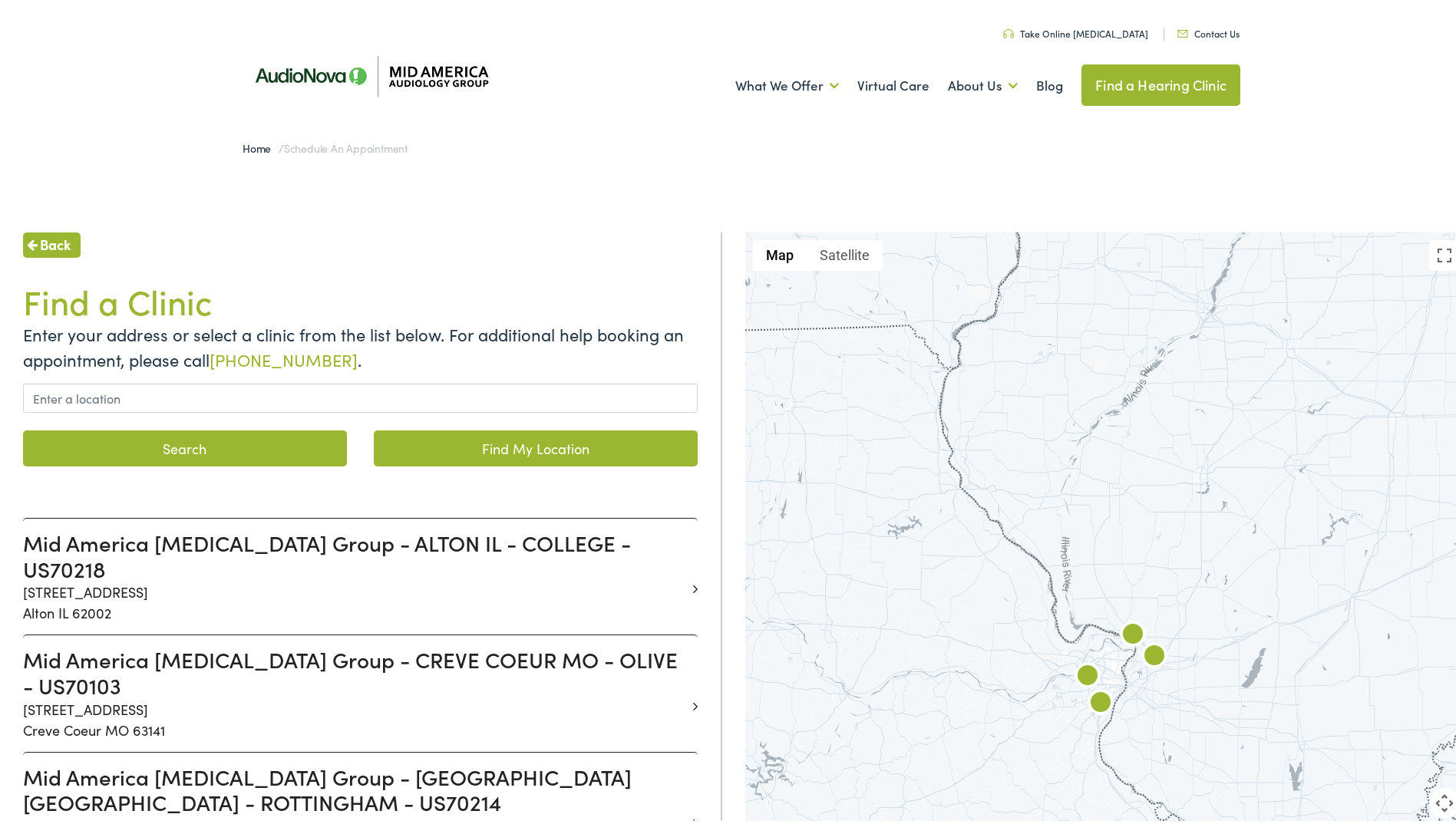
click at [1078, 27] on link "Take Online [MEDICAL_DATA]" at bounding box center [1075, 30] width 145 height 13
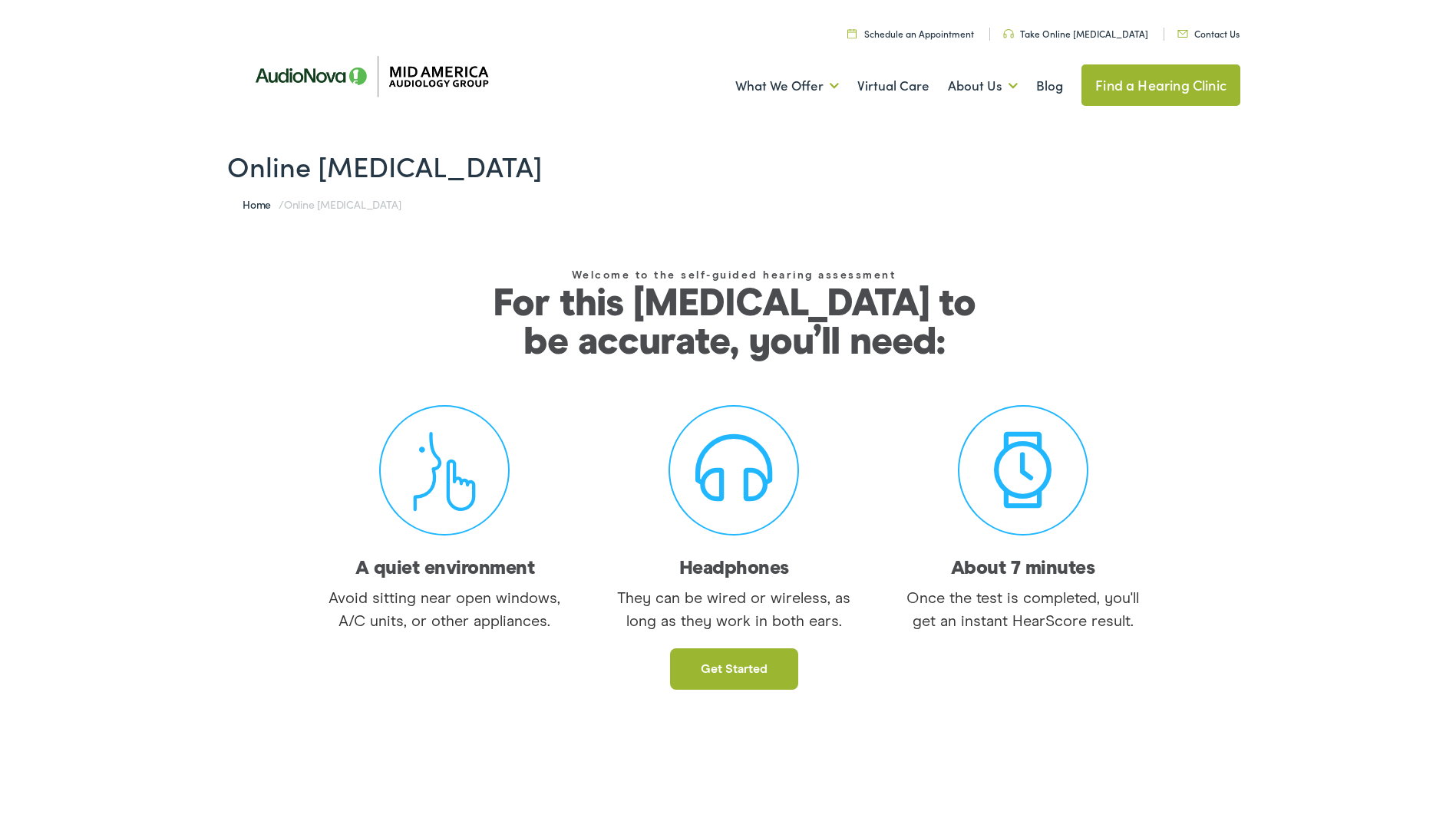
click at [749, 671] on link "Get started" at bounding box center [734, 667] width 128 height 42
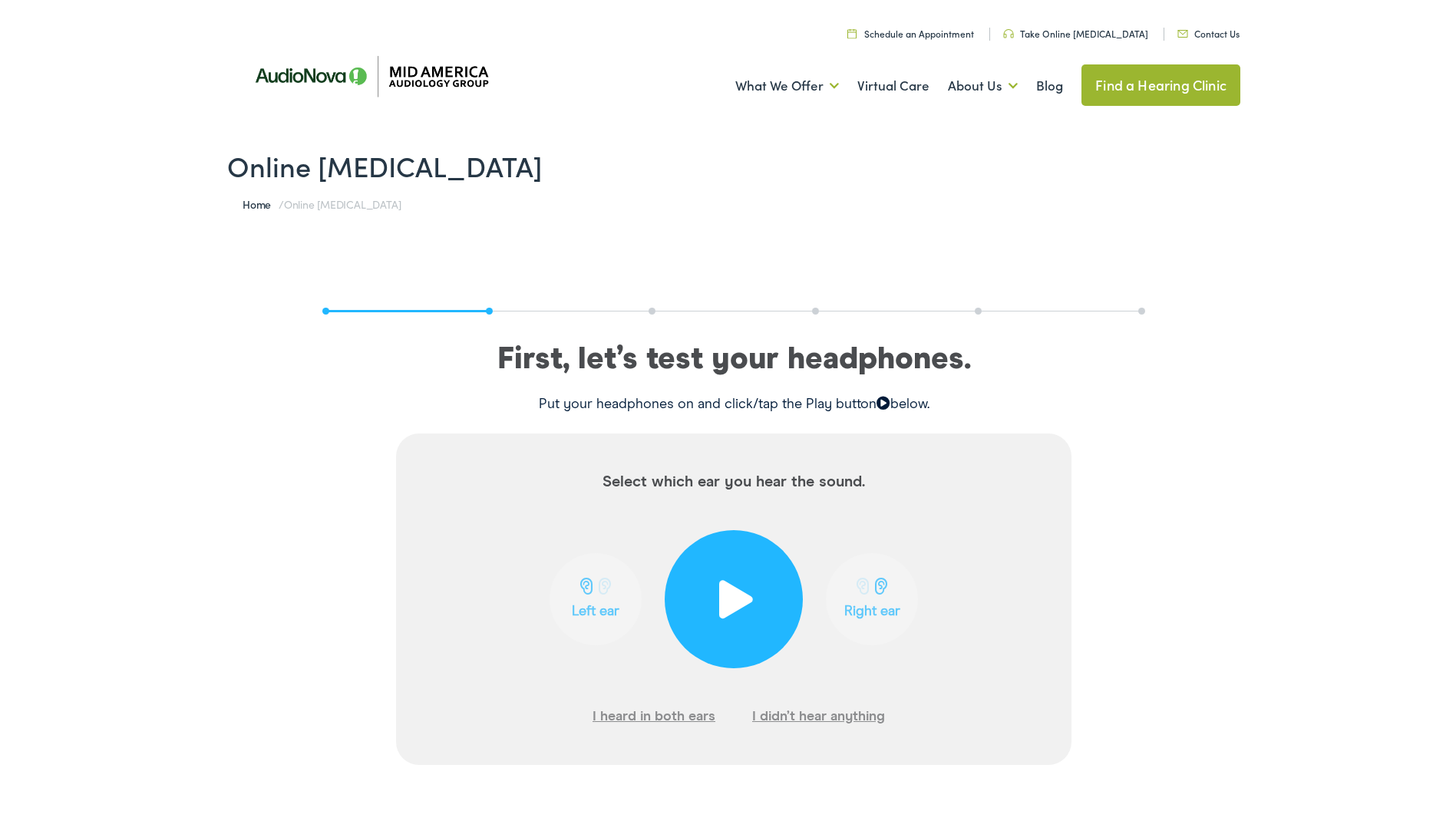
click at [731, 600] on span at bounding box center [734, 596] width 38 height 38
